Goal: Find specific page/section: Find specific page/section

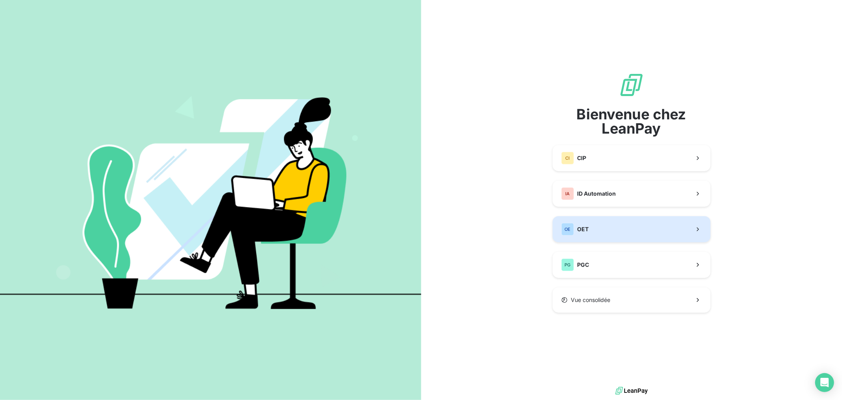
click at [617, 224] on button "OE OET" at bounding box center [632, 229] width 158 height 26
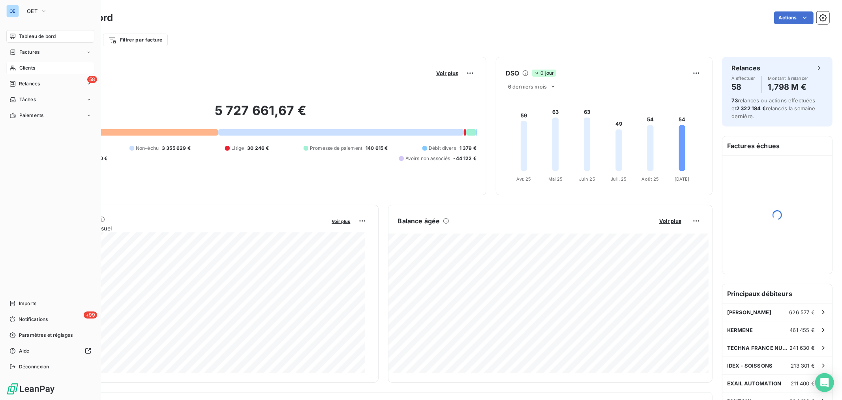
click at [25, 69] on span "Clients" at bounding box center [27, 67] width 16 height 7
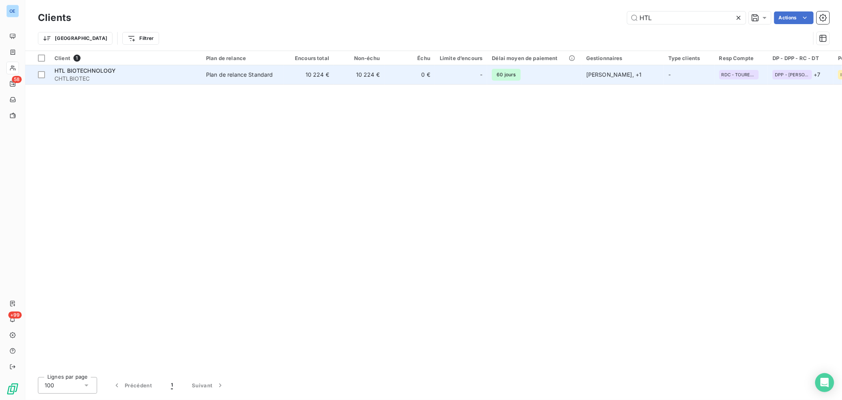
type input "HTL"
click at [440, 73] on div "-" at bounding box center [461, 74] width 43 height 13
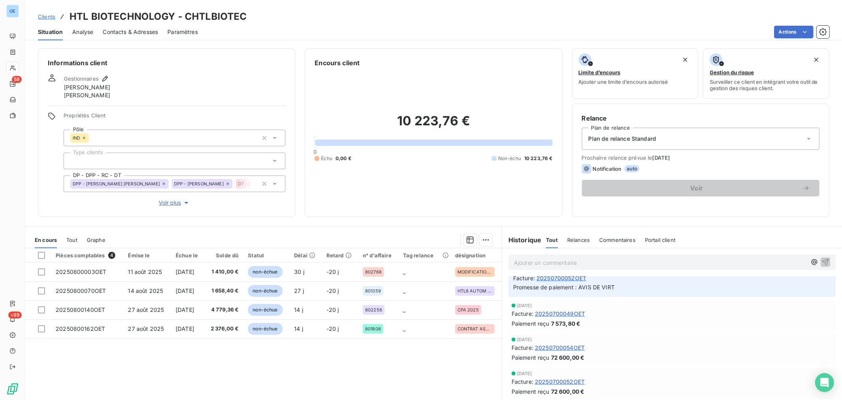
scroll to position [132, 0]
